Goal: Transaction & Acquisition: Purchase product/service

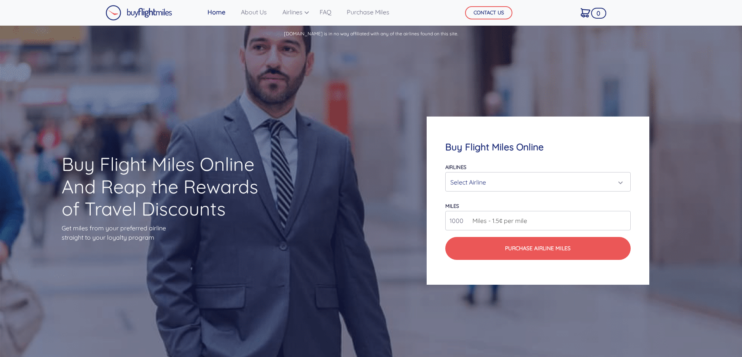
click at [618, 184] on div "Select Airline" at bounding box center [535, 182] width 170 height 15
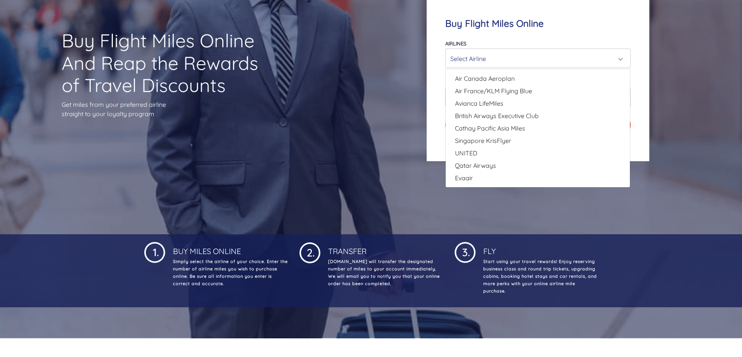
scroll to position [116, 0]
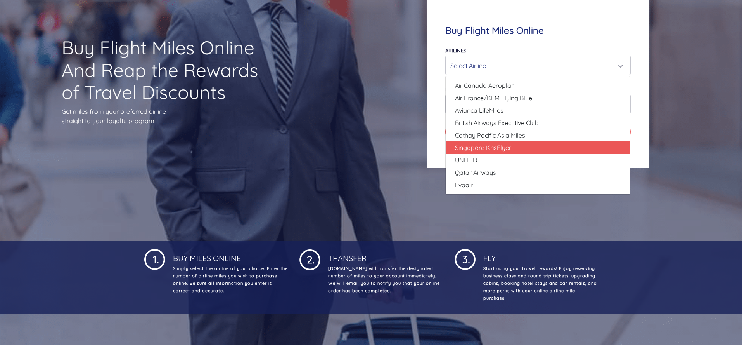
click at [493, 145] on span "Singapore KrisFlyer" at bounding box center [483, 147] width 56 height 9
select select "Singapore KrisFlyer"
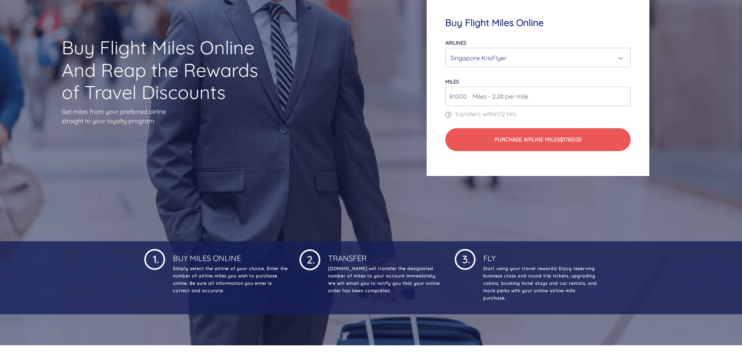
click at [624, 94] on input "81000" at bounding box center [537, 96] width 185 height 19
click at [624, 94] on input "82000" at bounding box center [537, 96] width 185 height 19
click at [624, 94] on input "83000" at bounding box center [537, 96] width 185 height 19
click at [624, 94] on input "84000" at bounding box center [537, 96] width 185 height 19
click at [624, 94] on input "85000" at bounding box center [537, 96] width 185 height 19
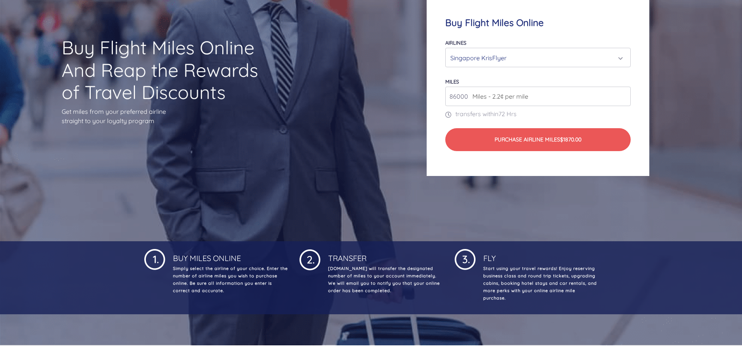
click at [624, 94] on input "86000" at bounding box center [537, 96] width 185 height 19
click at [624, 94] on input "87000" at bounding box center [537, 96] width 185 height 19
click at [624, 94] on input "88000" at bounding box center [537, 96] width 185 height 19
click at [624, 94] on input "89000" at bounding box center [537, 96] width 185 height 19
click at [624, 93] on input "90000" at bounding box center [537, 96] width 185 height 19
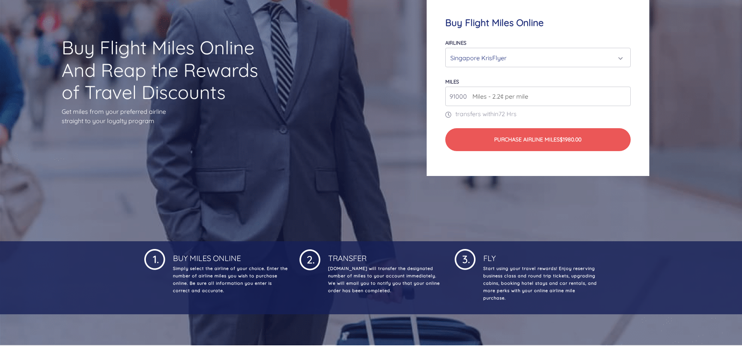
click at [624, 93] on input "91000" at bounding box center [537, 96] width 185 height 19
click at [624, 93] on input "92000" at bounding box center [537, 96] width 185 height 19
click at [624, 93] on input "93000" at bounding box center [537, 96] width 185 height 19
click at [624, 93] on input "94000" at bounding box center [537, 96] width 185 height 19
click at [624, 93] on input "95000" at bounding box center [537, 96] width 185 height 19
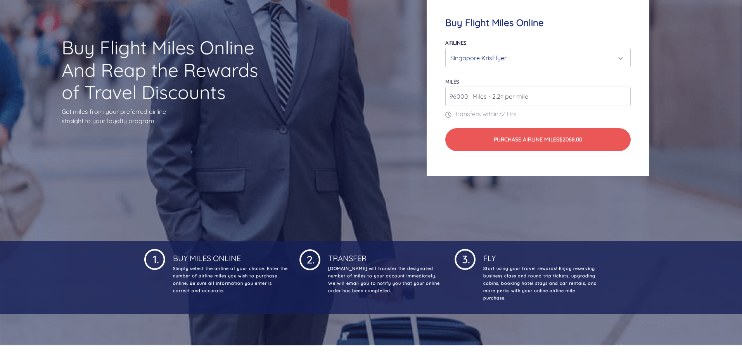
click at [624, 93] on input "96000" at bounding box center [537, 96] width 185 height 19
click at [624, 93] on input "97000" at bounding box center [537, 96] width 185 height 19
click at [624, 93] on input "98000" at bounding box center [537, 96] width 185 height 19
click at [624, 93] on input "99000" at bounding box center [537, 96] width 185 height 19
type input "100000"
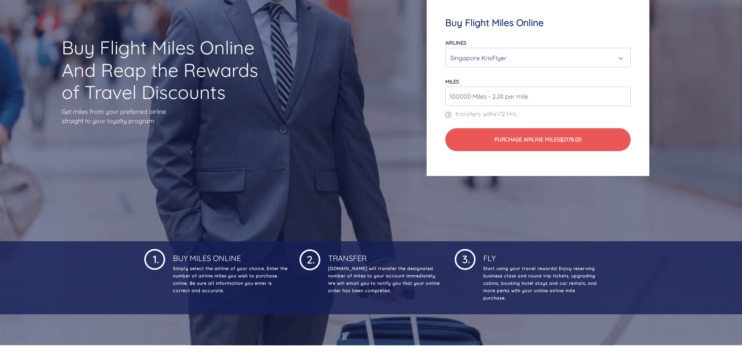
click at [624, 93] on input "100000" at bounding box center [537, 96] width 185 height 19
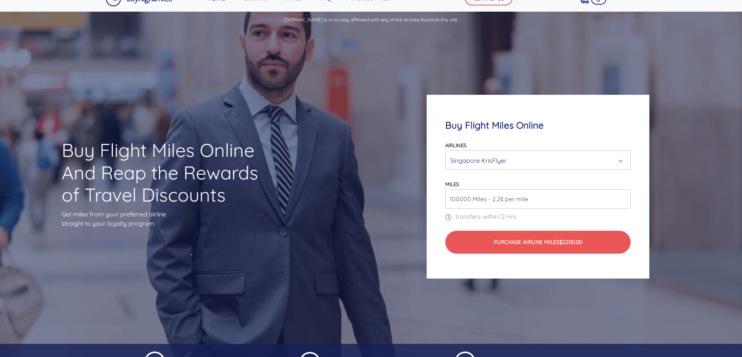
scroll to position [0, 0]
